Goal: Find specific page/section: Find specific page/section

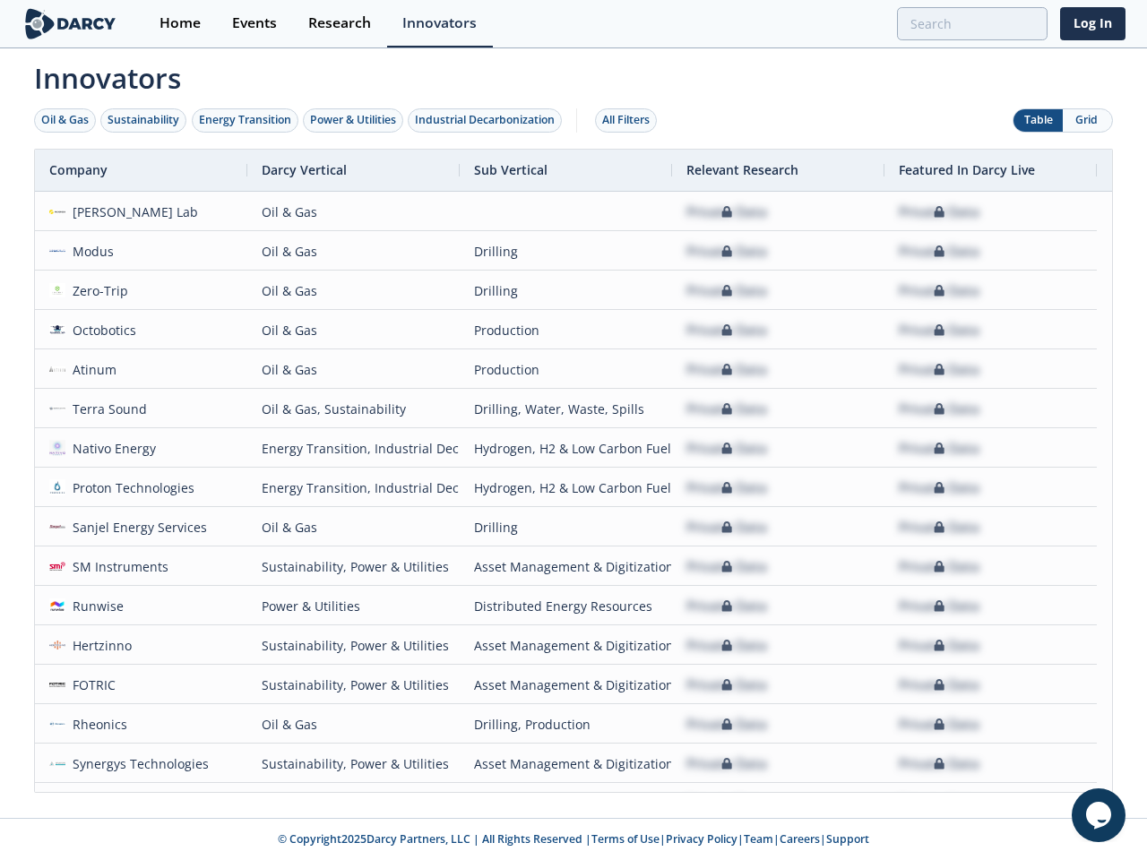
click at [65, 120] on div "Oil & Gas" at bounding box center [64, 120] width 47 height 16
click at [144, 120] on div "Sustainability" at bounding box center [143, 120] width 72 height 16
click at [245, 120] on div "Energy Transition" at bounding box center [245, 120] width 92 height 16
click at [355, 120] on div "Power & Utilities" at bounding box center [353, 120] width 86 height 16
click at [488, 120] on div "Industrial Decarbonization" at bounding box center [485, 120] width 140 height 16
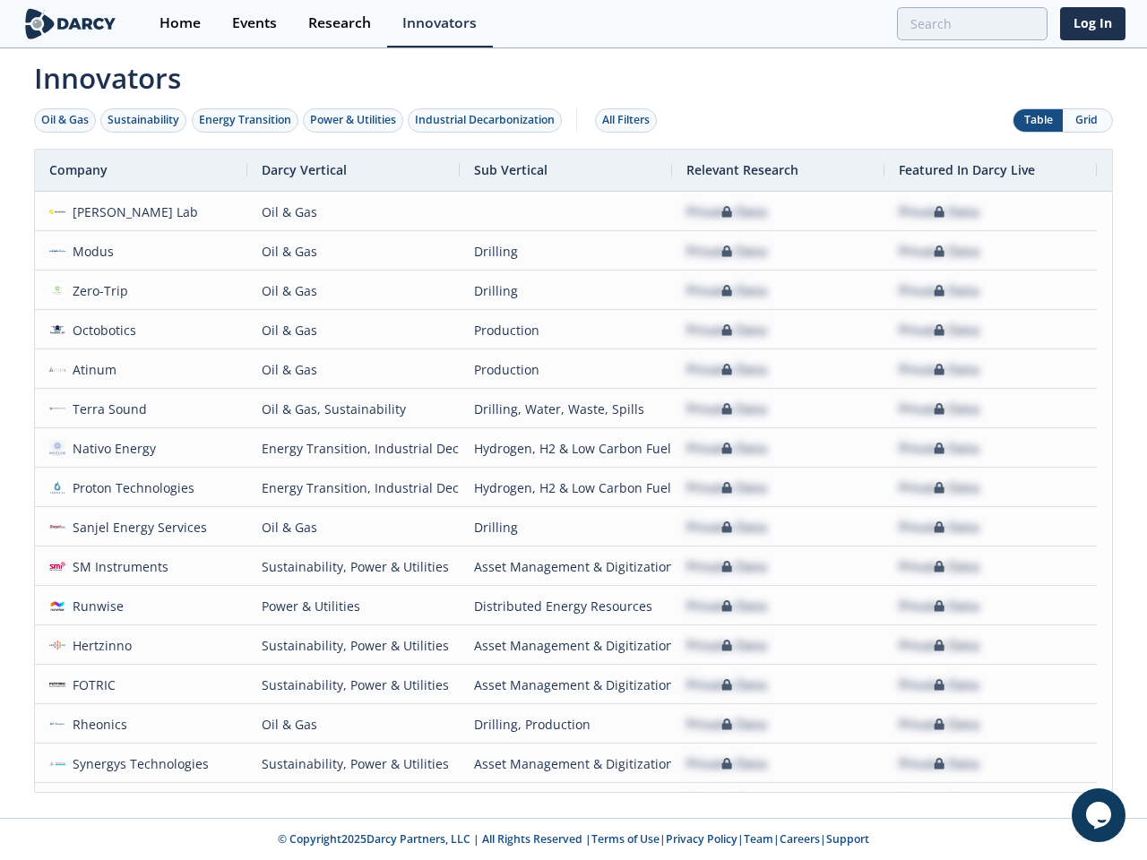
click at [631, 120] on div "All Filters" at bounding box center [625, 120] width 47 height 16
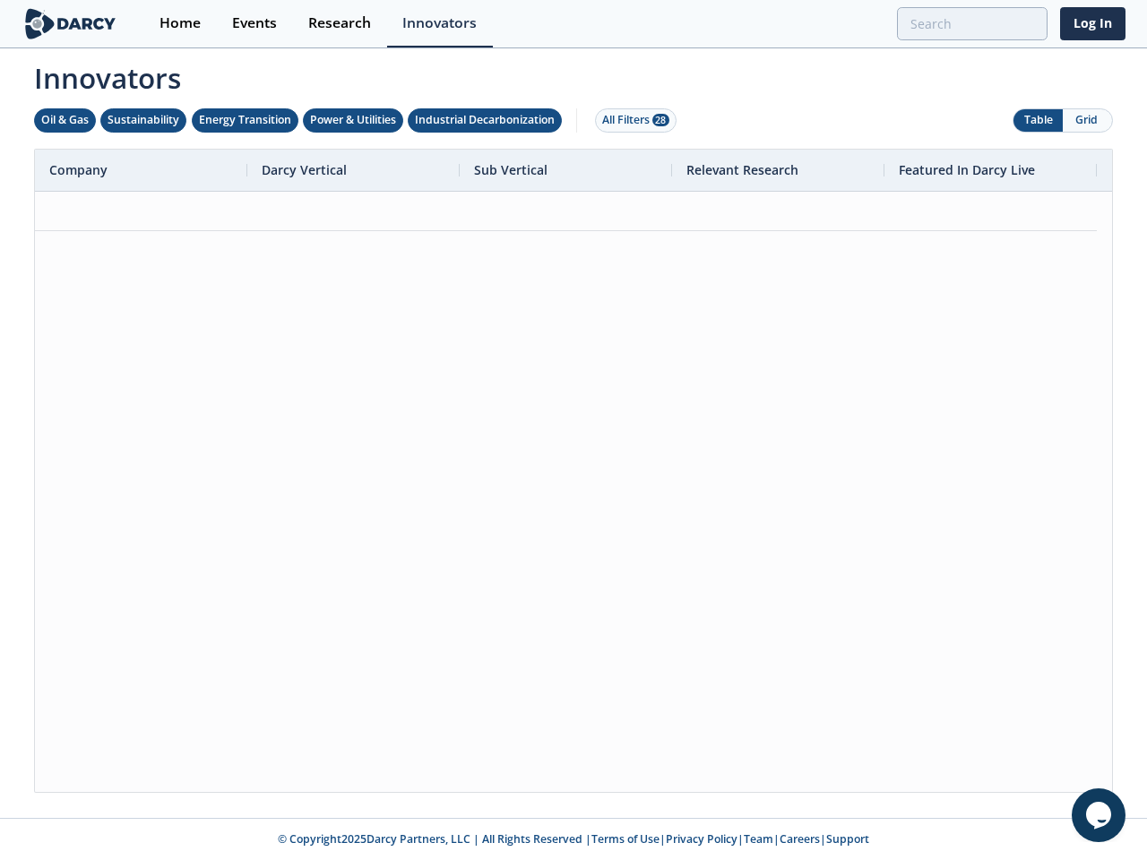
click at [573, 470] on div at bounding box center [573, 492] width 1077 height 600
click at [141, 170] on div "Company" at bounding box center [133, 170] width 169 height 41
